Goal: Transaction & Acquisition: Purchase product/service

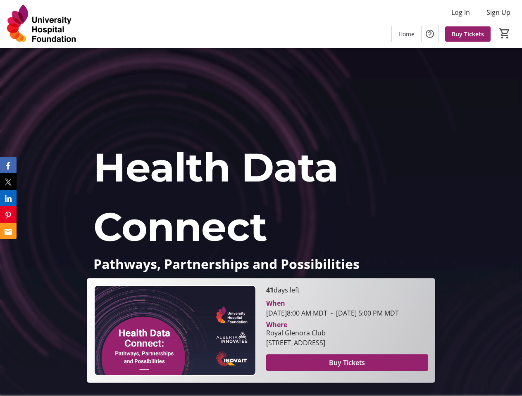
click at [261, 198] on span "Health Data Connect" at bounding box center [215, 197] width 245 height 108
click at [42, 24] on img at bounding box center [42, 23] width 74 height 41
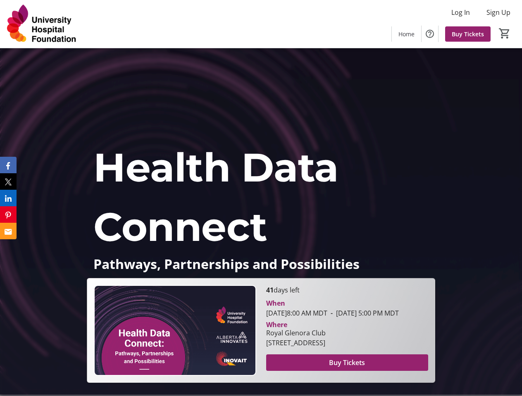
click at [347, 368] on span "Buy Tickets" at bounding box center [347, 363] width 36 height 10
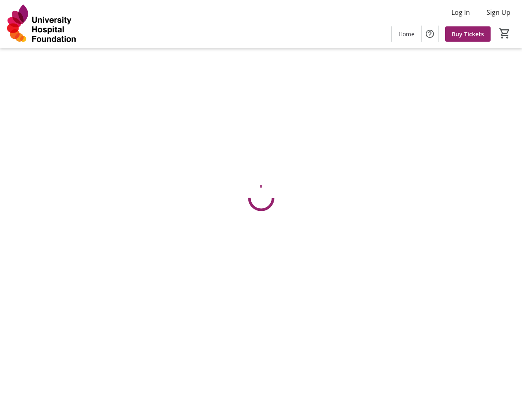
click at [8, 182] on html "Log In Sign Up Home Buy Tickets 0 Home Buy Tickets Cart Cart is empty Promo or …" at bounding box center [261, 198] width 522 height 396
